Goal: Use online tool/utility: Utilize a website feature to perform a specific function

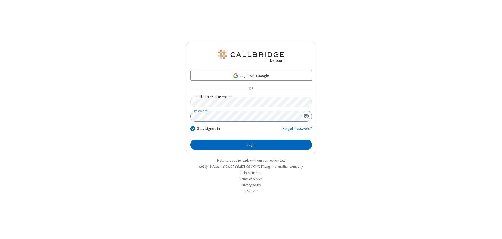
click at [251, 144] on button "Login" at bounding box center [251, 144] width 122 height 11
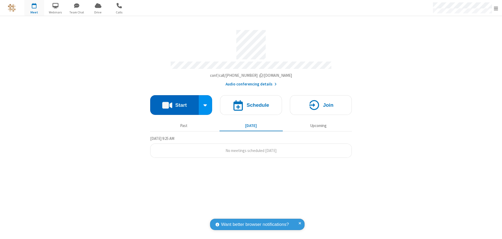
click at [174, 103] on button "Start" at bounding box center [174, 105] width 49 height 20
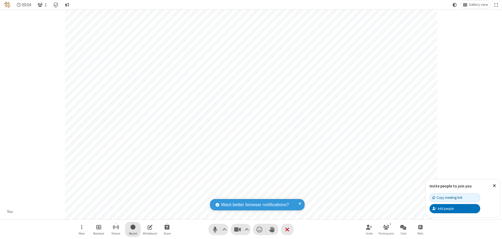
click at [133, 229] on span "Start recording" at bounding box center [133, 226] width 5 height 7
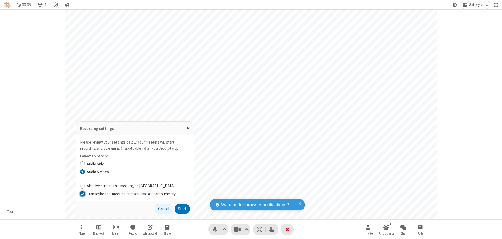
click at [82, 193] on input "Transcribe this meeting and send me a smart summary" at bounding box center [82, 194] width 5 height 6
click at [182, 208] on button "Start" at bounding box center [182, 209] width 15 height 11
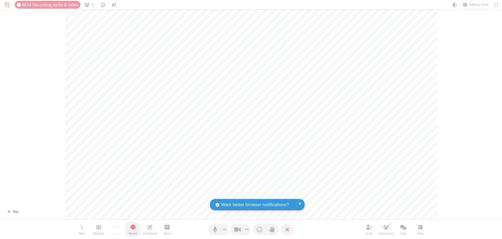
click at [133, 229] on span "Stop recording" at bounding box center [133, 226] width 6 height 7
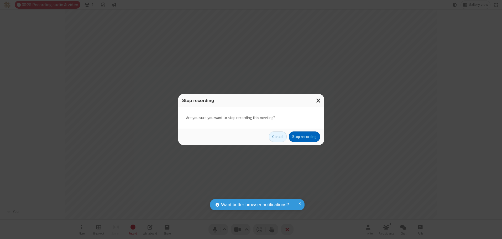
click at [304, 137] on button "Stop recording" at bounding box center [304, 136] width 31 height 11
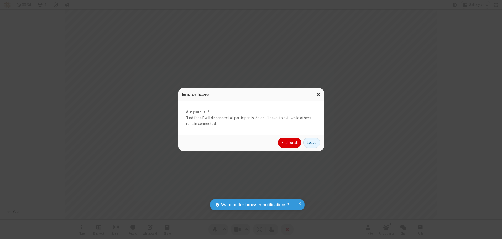
click at [290, 142] on button "End for all" at bounding box center [289, 142] width 23 height 11
